Goal: Task Accomplishment & Management: Use online tool/utility

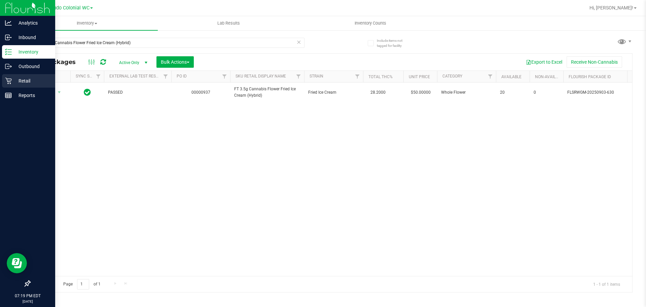
click at [2, 83] on div "Retail" at bounding box center [28, 80] width 53 height 13
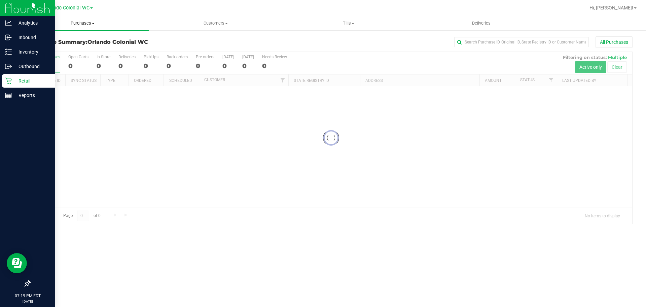
click at [71, 25] on span "Purchases" at bounding box center [82, 23] width 133 height 6
click at [43, 43] on span "Summary of purchases" at bounding box center [50, 41] width 69 height 6
click at [83, 25] on span "Purchases" at bounding box center [87, 23] width 142 height 6
click at [31, 48] on span "Fulfillment" at bounding box center [37, 49] width 42 height 6
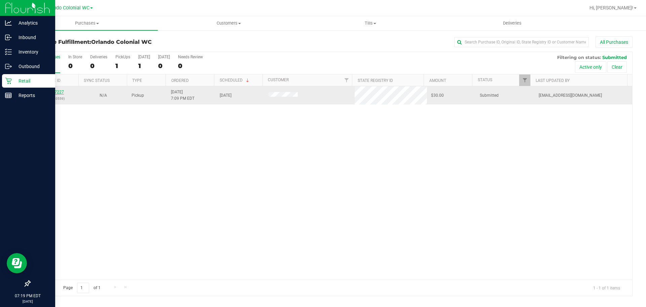
click at [55, 91] on link "11977227" at bounding box center [54, 92] width 19 height 5
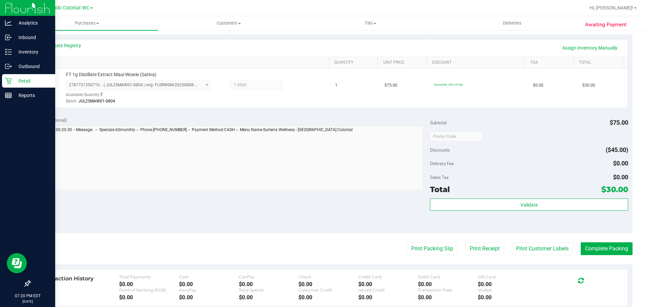
scroll to position [151, 0]
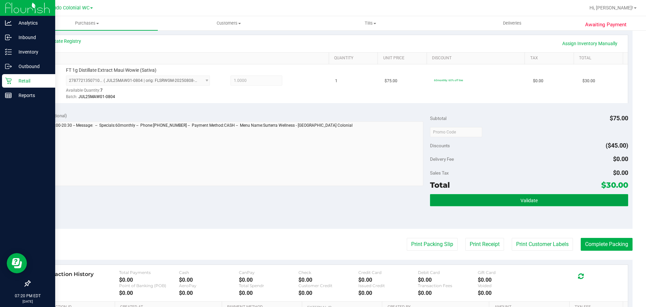
click at [536, 204] on button "Validate" at bounding box center [529, 200] width 198 height 12
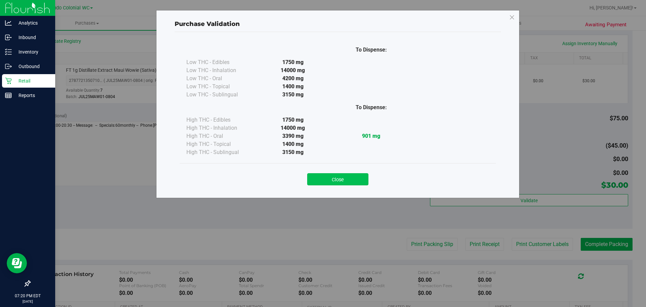
click at [346, 183] on button "Close" at bounding box center [337, 179] width 61 height 12
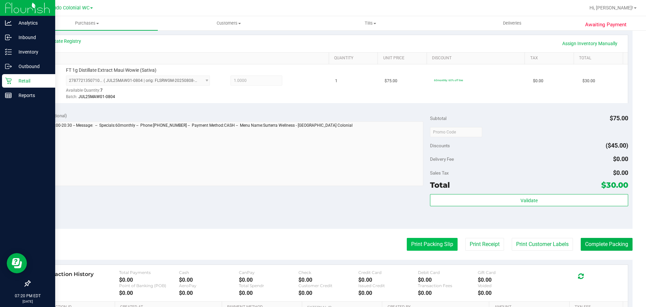
click at [432, 244] on button "Print Packing Slip" at bounding box center [432, 244] width 51 height 13
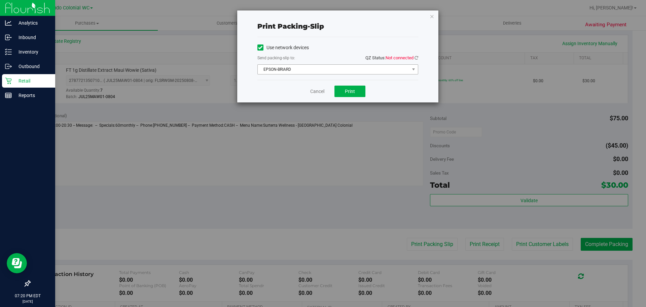
click at [372, 70] on span "EPSON-BRIARD" at bounding box center [334, 69] width 152 height 9
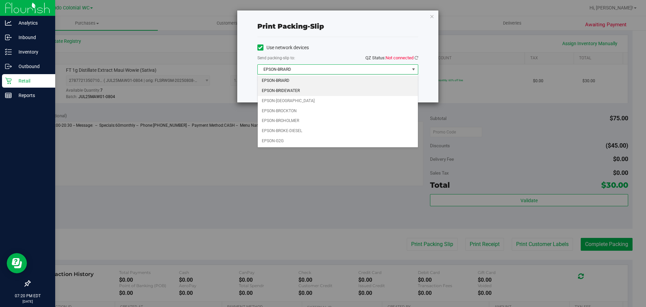
click at [300, 95] on li "EPSON-BRIDEWATER" at bounding box center [338, 91] width 160 height 10
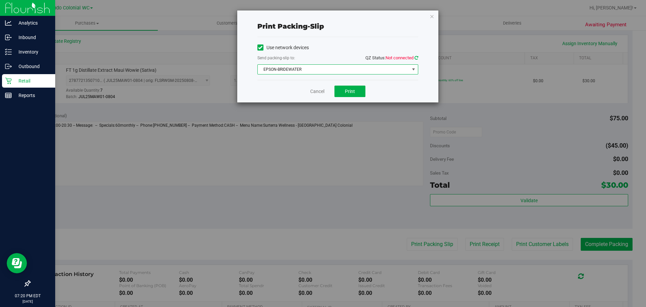
click at [416, 58] on icon at bounding box center [417, 58] width 4 height 4
click at [342, 103] on div "Print packing-slip Use network devices Send packing-slip to: QZ Status: Connect…" at bounding box center [325, 153] width 651 height 307
click at [352, 93] on span "Print" at bounding box center [350, 91] width 10 height 5
click at [311, 92] on link "Cancel" at bounding box center [317, 91] width 14 height 7
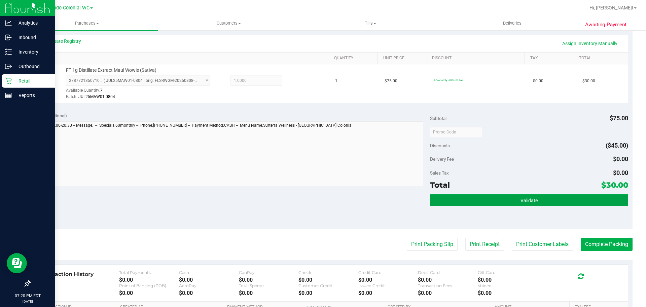
click at [467, 199] on button "Validate" at bounding box center [529, 200] width 198 height 12
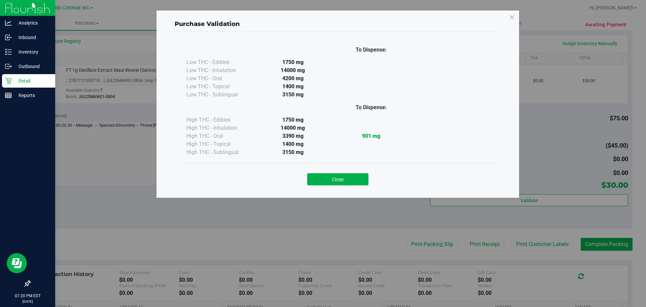
click at [358, 181] on button "Close" at bounding box center [337, 179] width 61 height 12
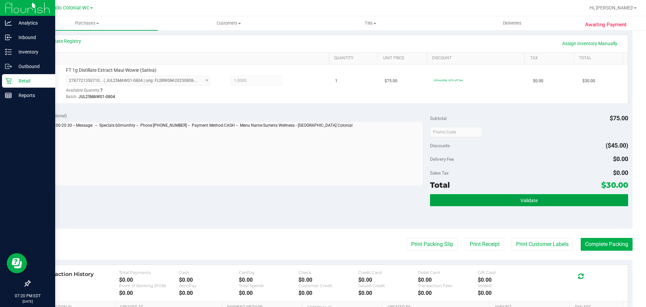
click at [571, 203] on button "Validate" at bounding box center [529, 200] width 198 height 12
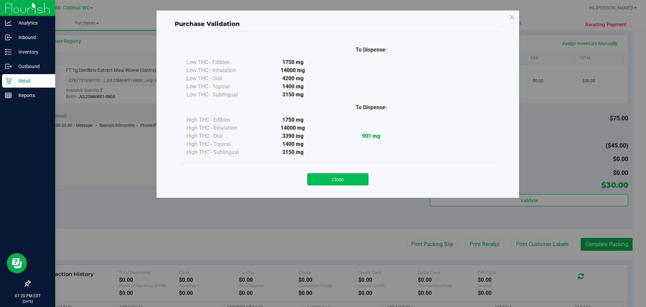
click at [355, 182] on button "Close" at bounding box center [337, 179] width 61 height 12
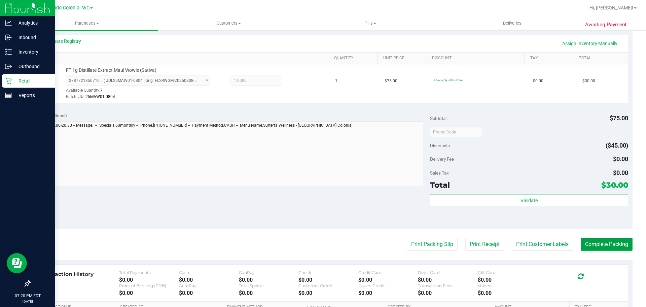
click at [593, 244] on button "Complete Packing" at bounding box center [607, 244] width 52 height 13
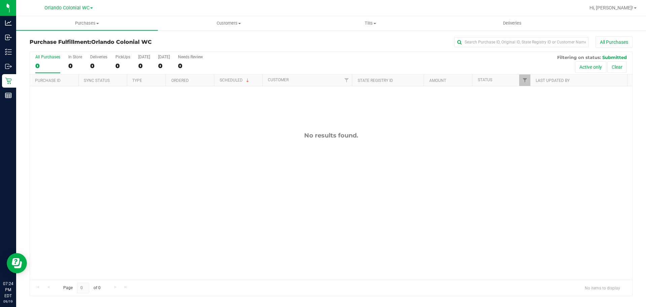
click at [233, 178] on div "No results found." at bounding box center [331, 205] width 603 height 239
